Goal: Find contact information: Find contact information

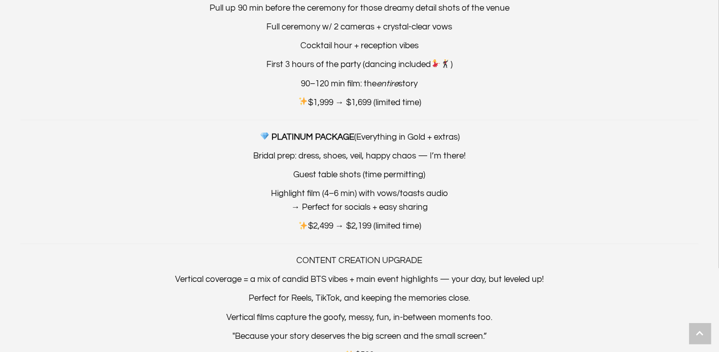
scroll to position [1019, 0]
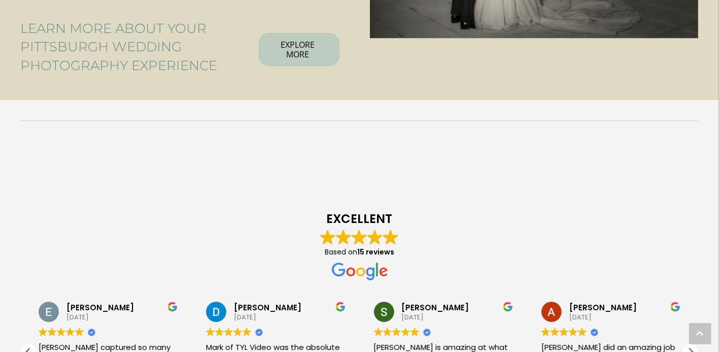
scroll to position [2323, 0]
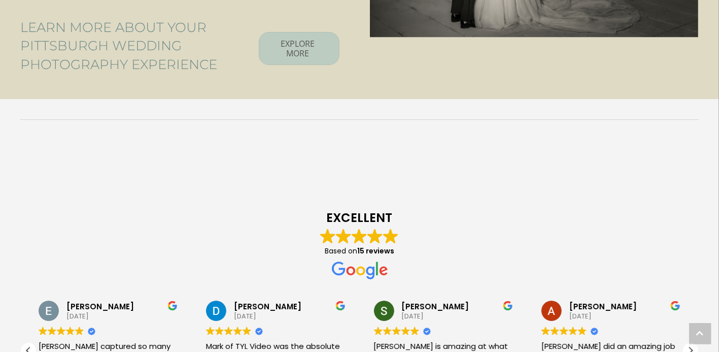
click at [315, 43] on link "EXPLORE MORE" at bounding box center [299, 48] width 81 height 33
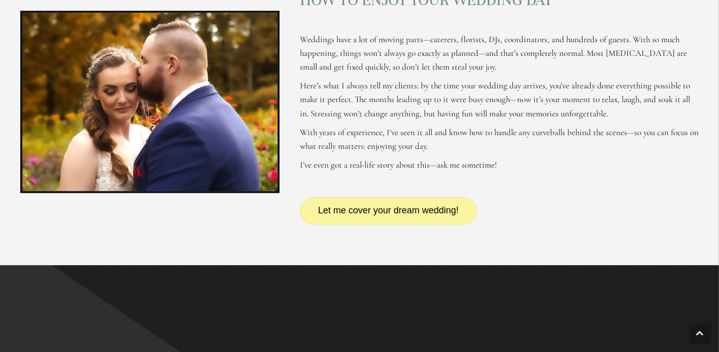
scroll to position [1922, 0]
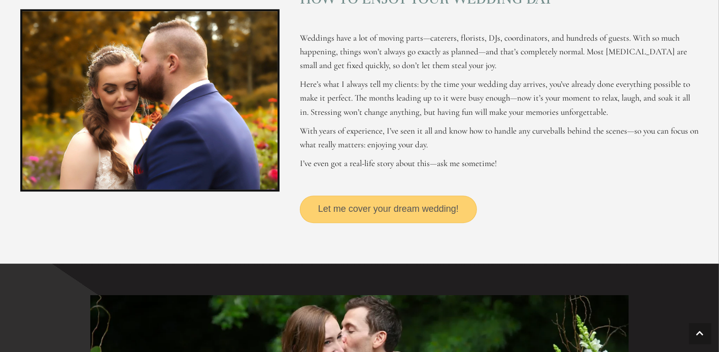
click at [409, 207] on span "Let me cover your dream wedding!" at bounding box center [388, 209] width 141 height 10
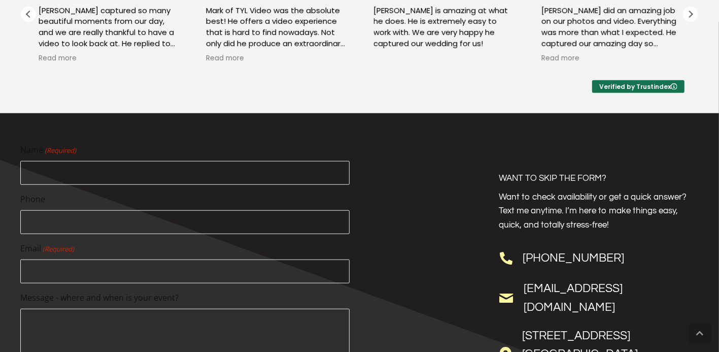
scroll to position [495, 0]
